Goal: Navigation & Orientation: Go to known website

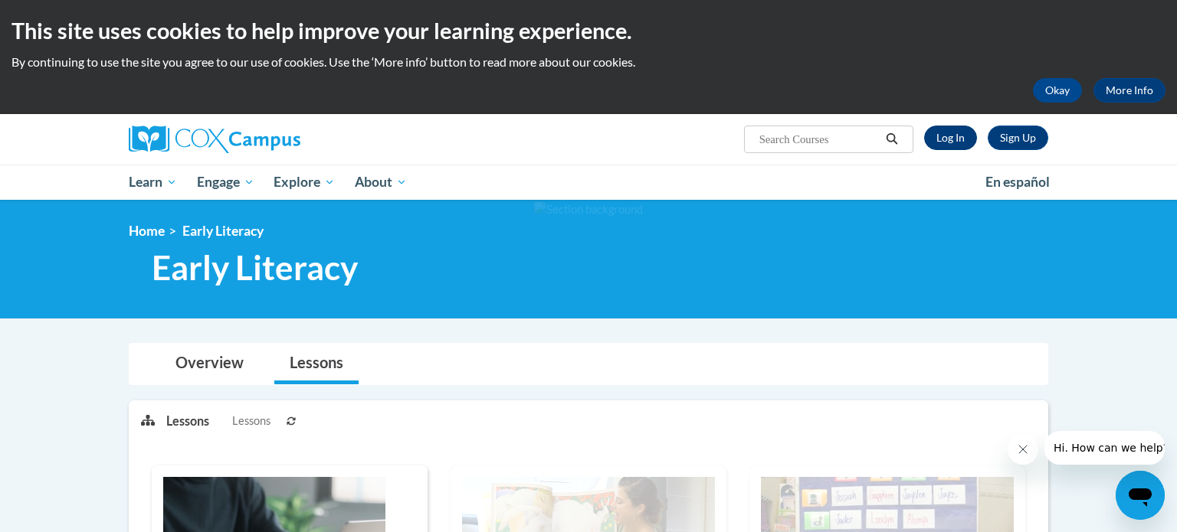
click at [930, 130] on link "Log In" at bounding box center [950, 138] width 53 height 25
